Goal: Contribute content: Add original content to the website for others to see

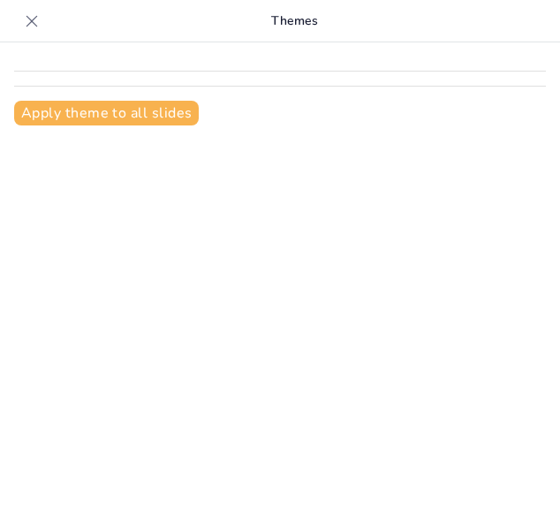
type input "El Congo Belga: Orígenes y Contexto Histórico de la Colonización"
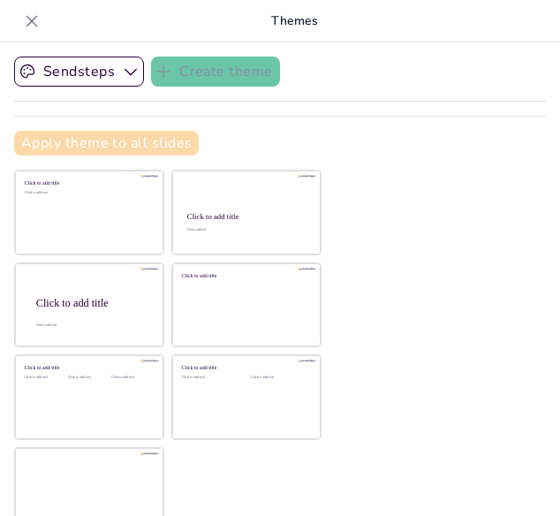
click at [137, 142] on button "Apply theme to all slides" at bounding box center [106, 143] width 185 height 25
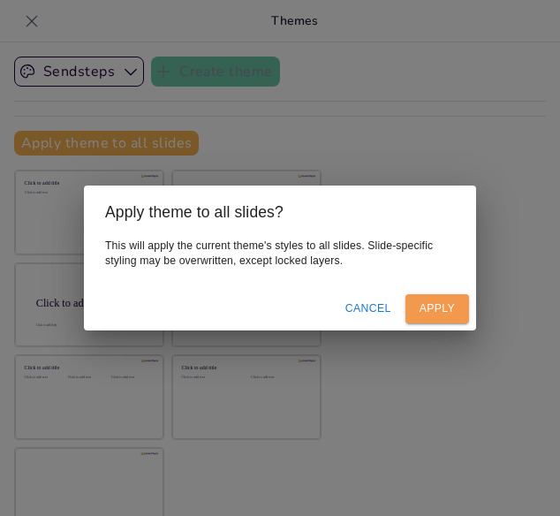
click at [436, 316] on button "Apply" at bounding box center [438, 308] width 64 height 29
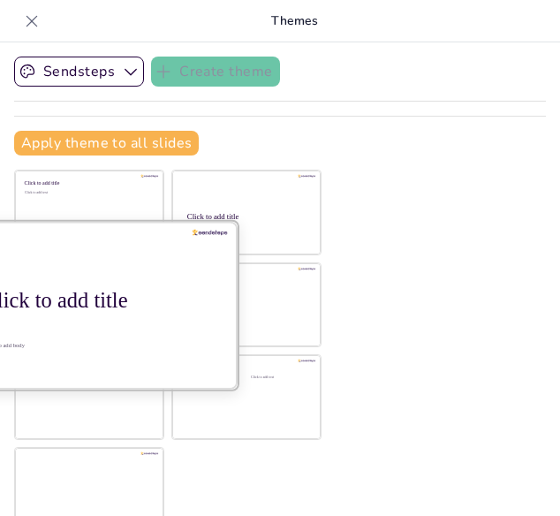
click at [74, 309] on div "Click to add title" at bounding box center [95, 300] width 225 height 25
click at [85, 342] on div "Click to add body" at bounding box center [94, 345] width 223 height 7
click at [112, 297] on div "Click to add title" at bounding box center [95, 300] width 225 height 25
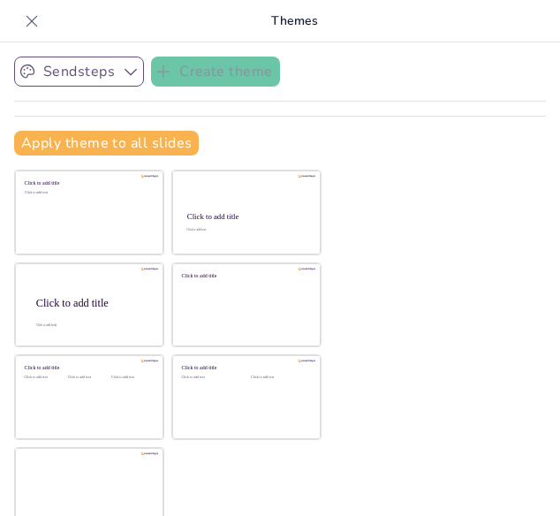
click at [88, 73] on button "Sendsteps" at bounding box center [79, 72] width 130 height 30
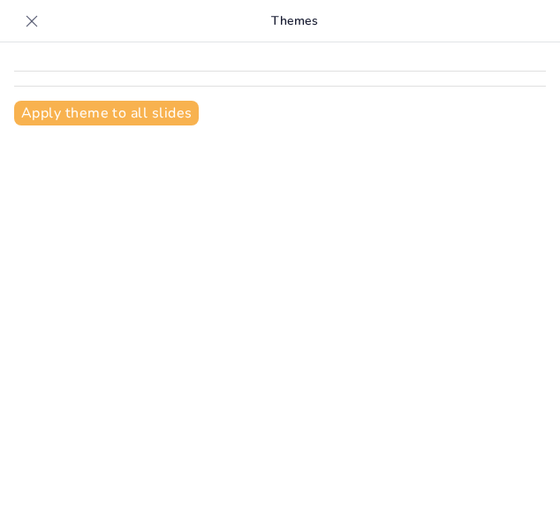
type input "La Colonización del Congo Belga: Un Análisis Histórico y Económico"
